Goal: Browse casually: Explore the website without a specific task or goal

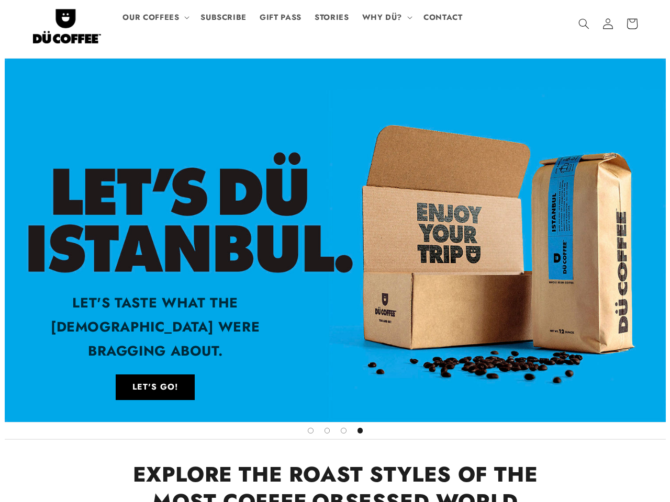
scroll to position [0, 1982]
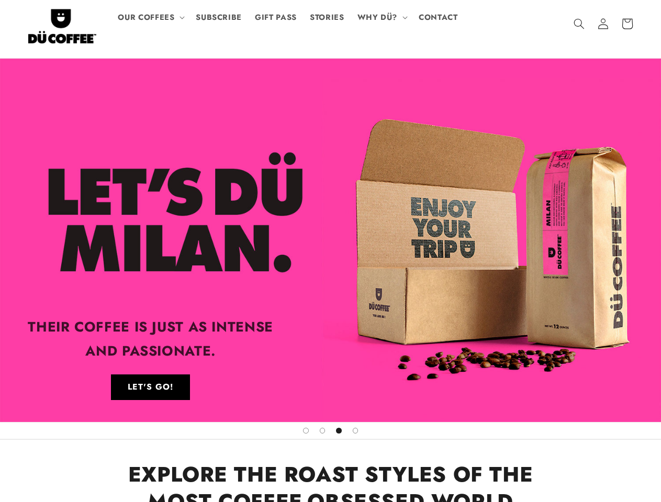
click at [151, 17] on span "OUR COFFEES" at bounding box center [146, 18] width 56 height 10
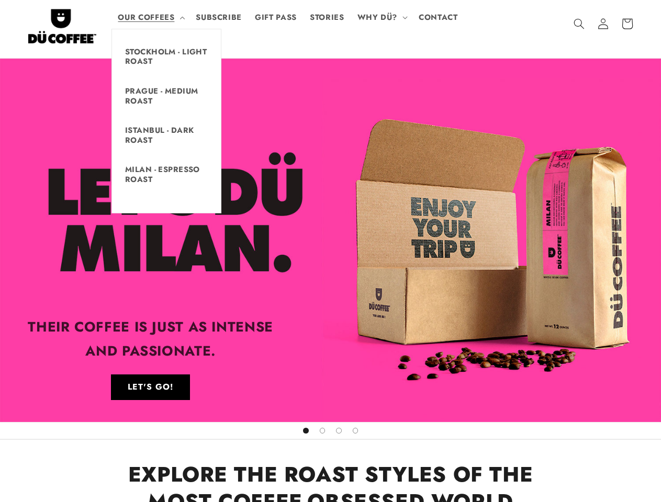
click at [381, 17] on span "WHY DÜ?" at bounding box center [377, 18] width 40 height 10
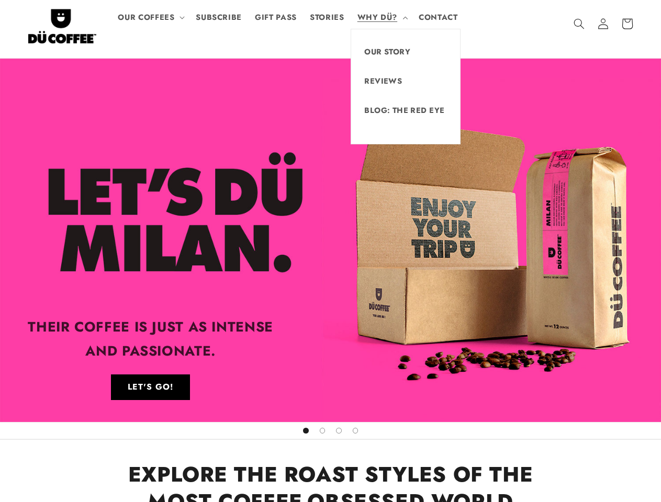
click at [579, 24] on icon "Search" at bounding box center [578, 23] width 11 height 11
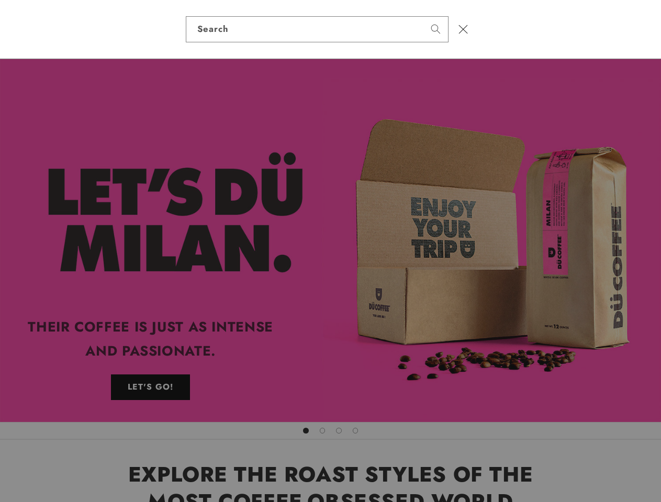
click at [580, 36] on div "Search" at bounding box center [330, 29] width 661 height 59
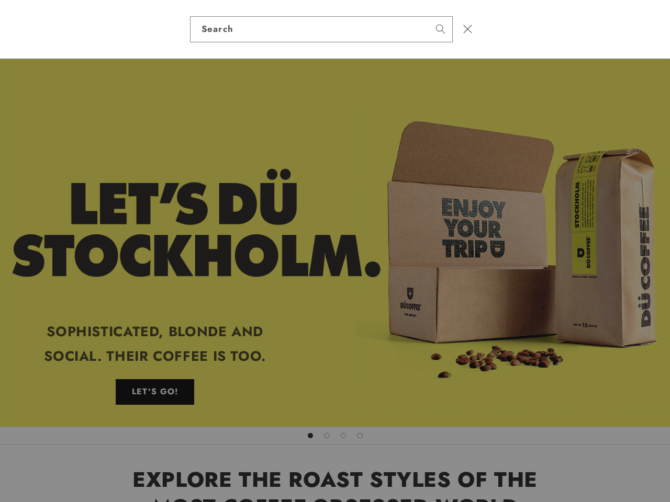
click at [0, 29] on div "Search" at bounding box center [0, 29] width 0 height 0
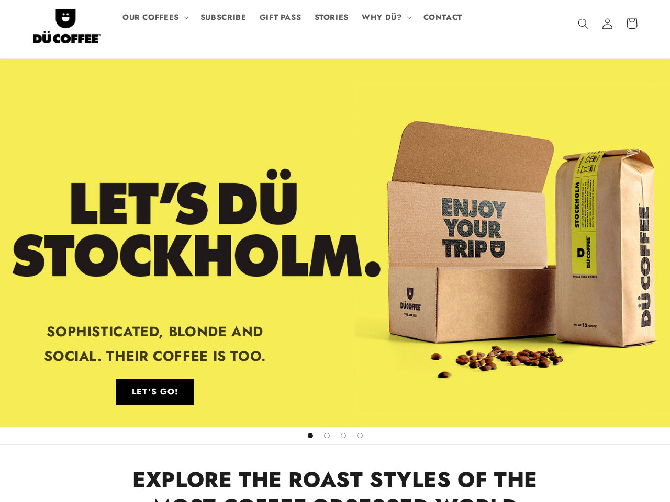
click at [324, 433] on span "Load slide 2 of 4" at bounding box center [327, 436] width 6 height 6
click at [341, 433] on span "Load slide 3 of 4" at bounding box center [344, 436] width 6 height 6
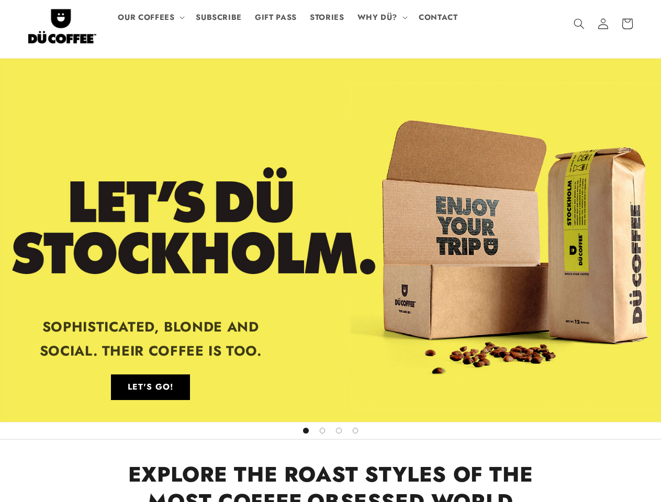
click at [355, 431] on span "Load slide 4 of 4" at bounding box center [356, 431] width 6 height 6
